Goal: Task Accomplishment & Management: Manage account settings

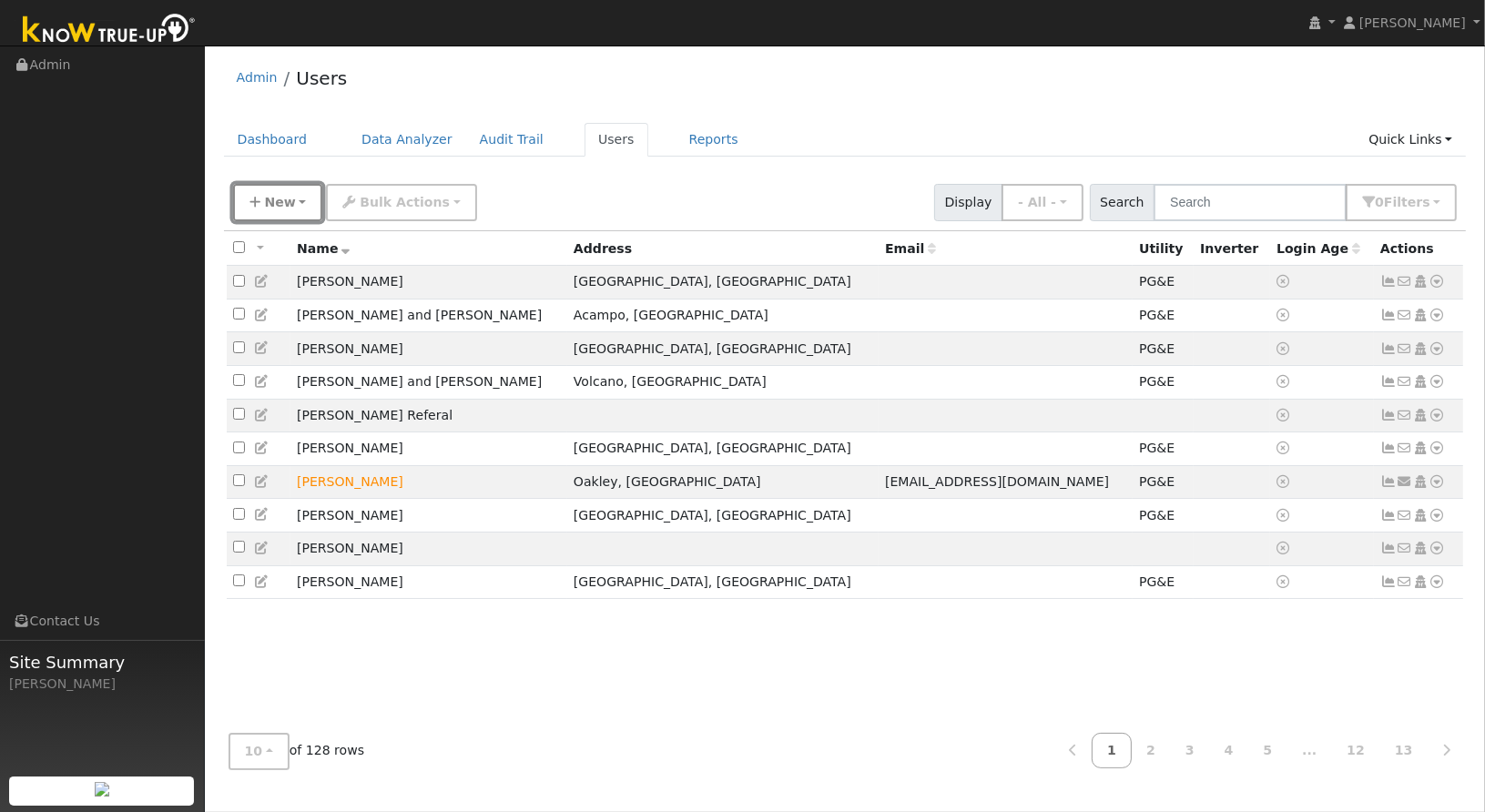
click at [257, 201] on icon "button" at bounding box center [254, 202] width 11 height 13
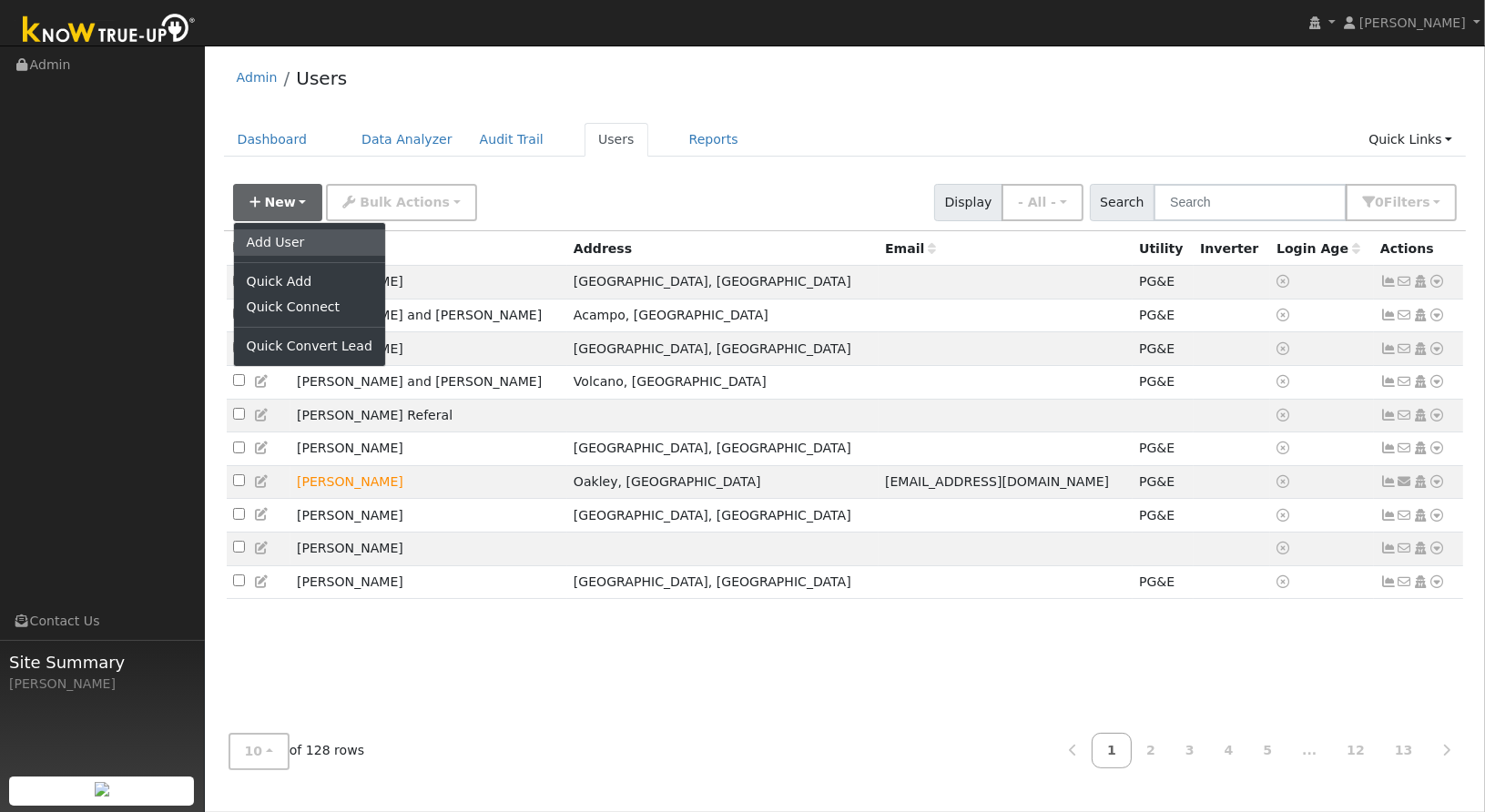
click at [293, 244] on link "Add User" at bounding box center [308, 242] width 151 height 26
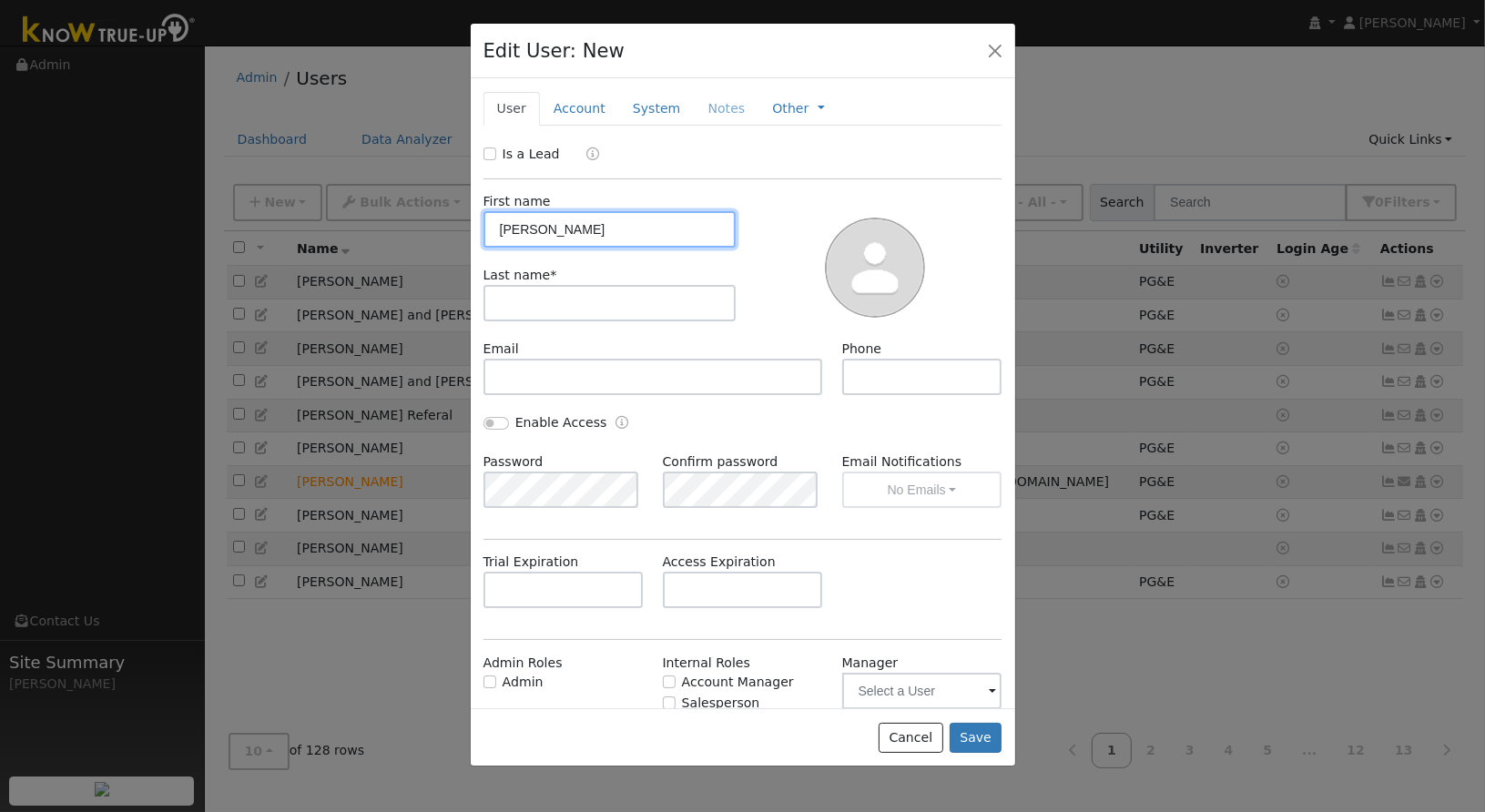
type input "[PERSON_NAME]"
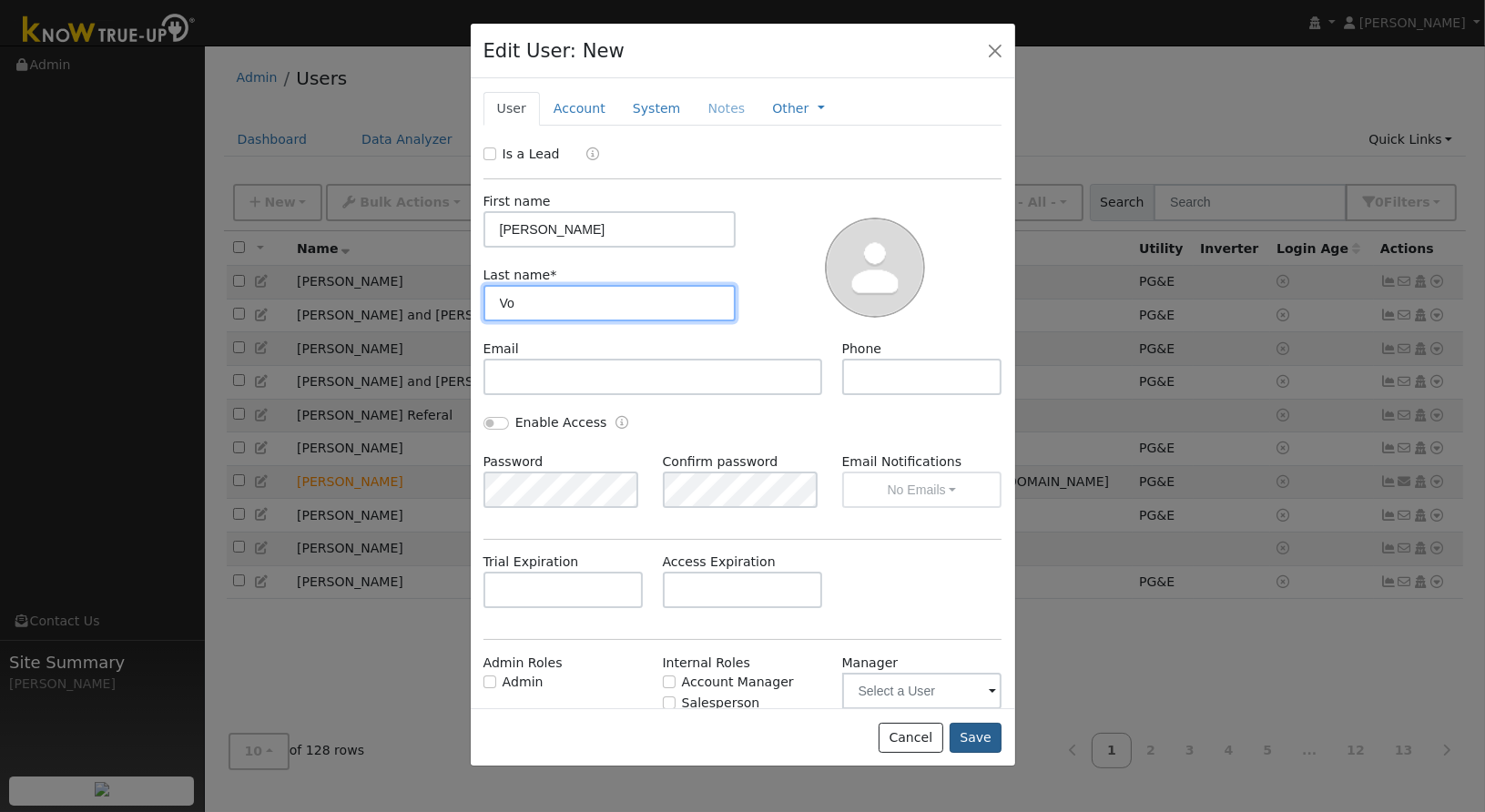
type input "Vo"
click at [974, 738] on button "Save" at bounding box center [977, 738] width 53 height 31
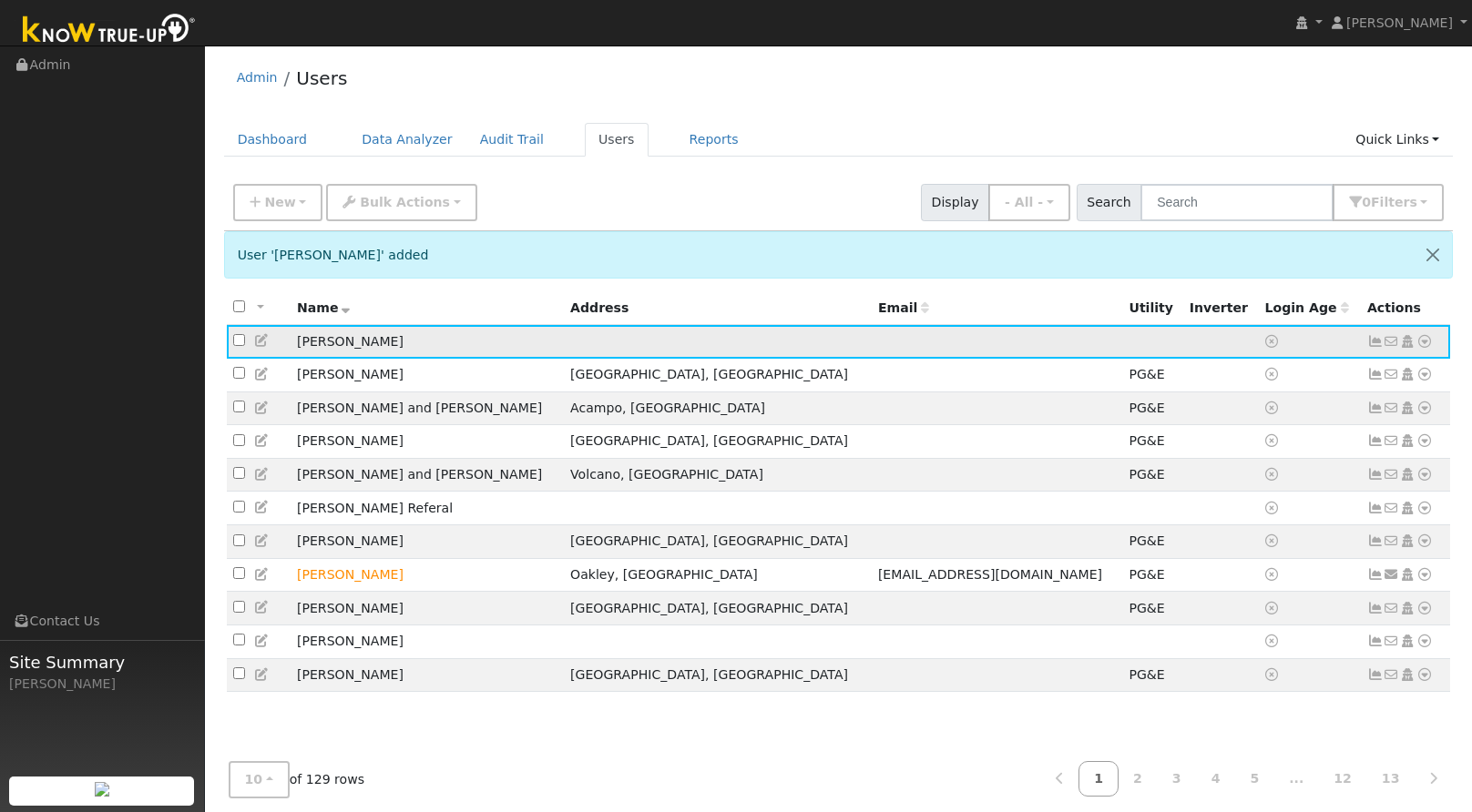
click at [1432, 346] on icon at bounding box center [1425, 341] width 17 height 13
click at [0, 0] on link "Utility" at bounding box center [0, 0] width 0 height 0
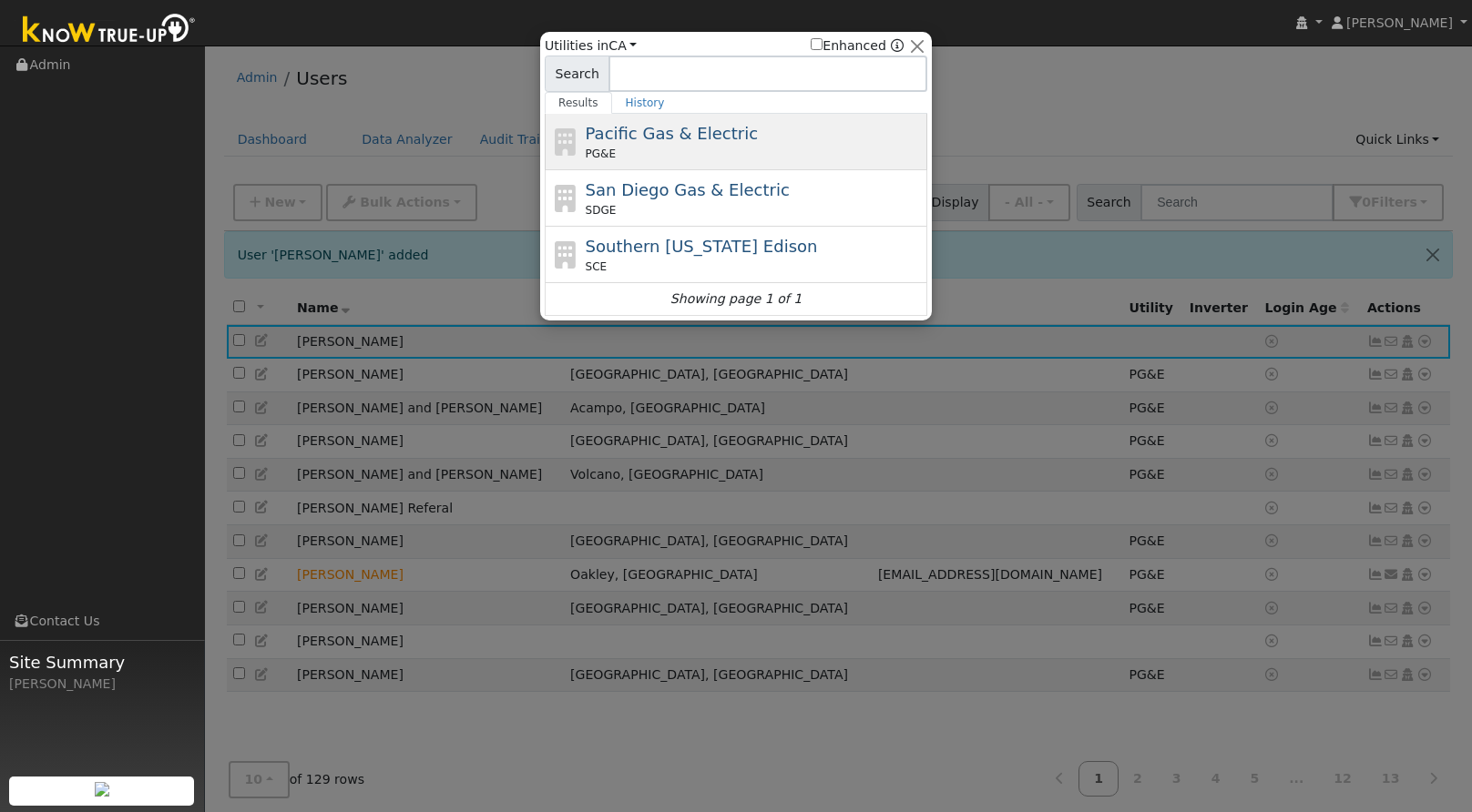
click at [676, 140] on span "Pacific Gas & Electric" at bounding box center [671, 133] width 173 height 19
